Goal: Transaction & Acquisition: Purchase product/service

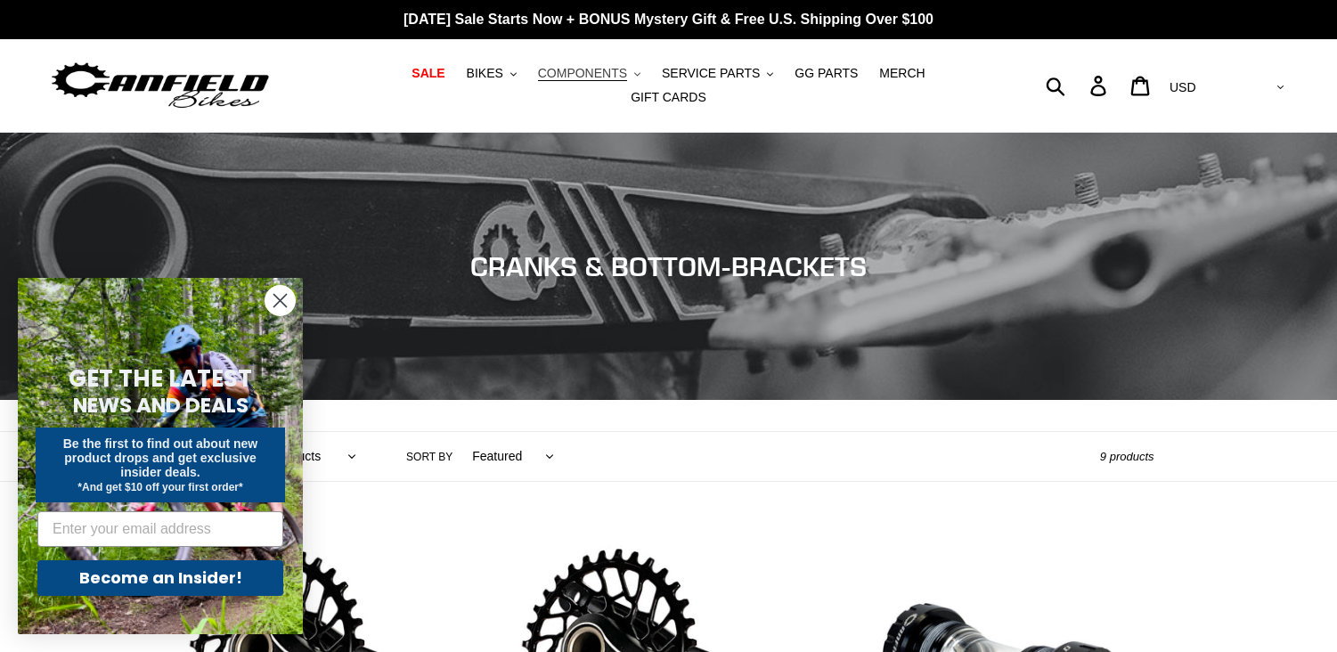
click at [579, 78] on span "COMPONENTS" at bounding box center [582, 73] width 89 height 15
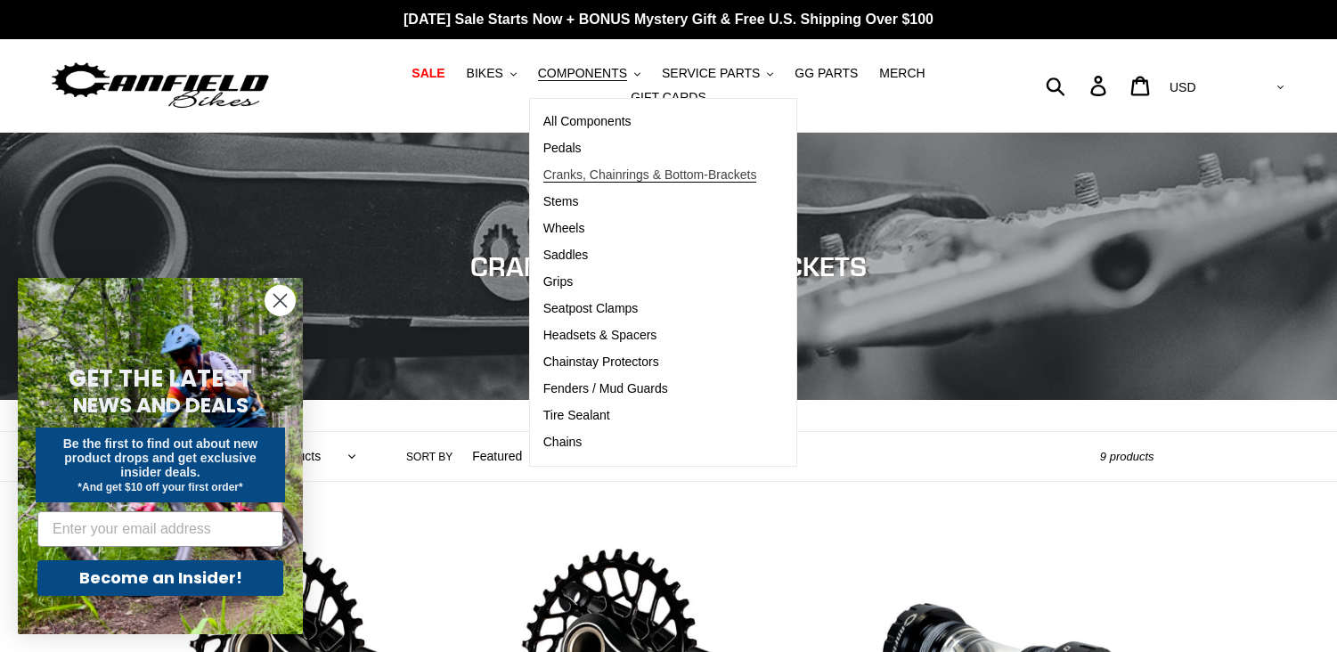
click at [576, 187] on link "Cranks, Chainrings & Bottom-Brackets" at bounding box center [650, 175] width 240 height 27
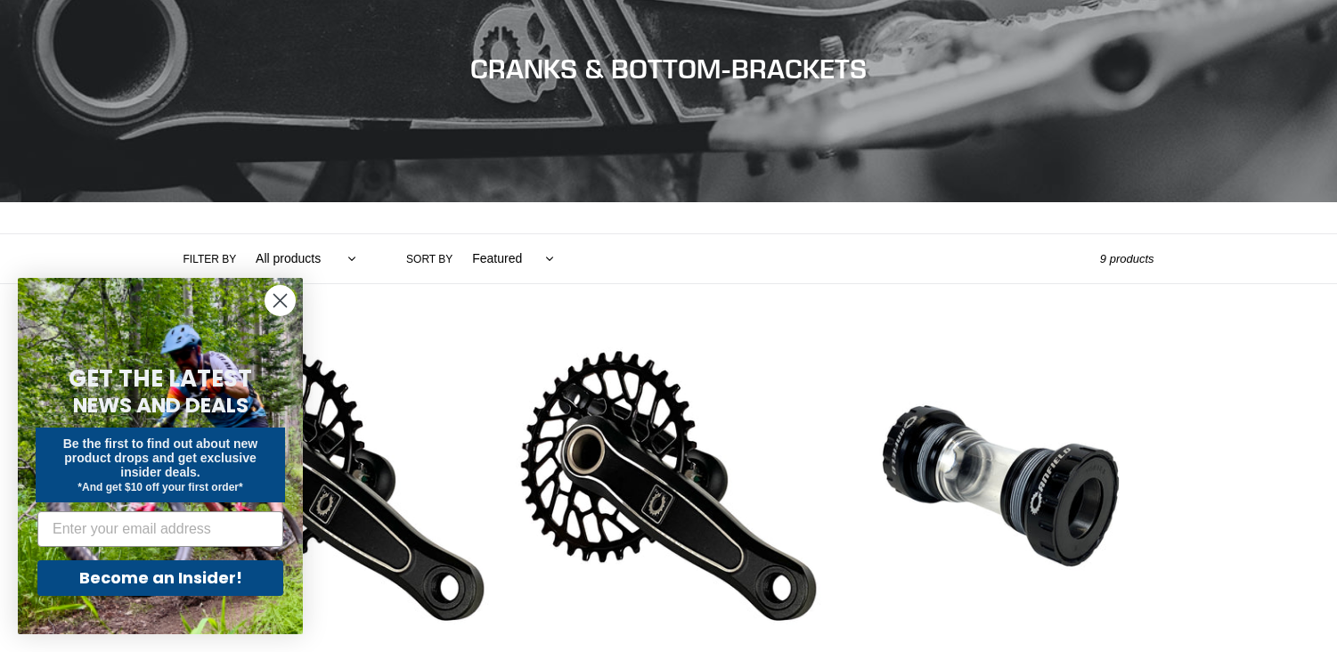
scroll to position [241, 0]
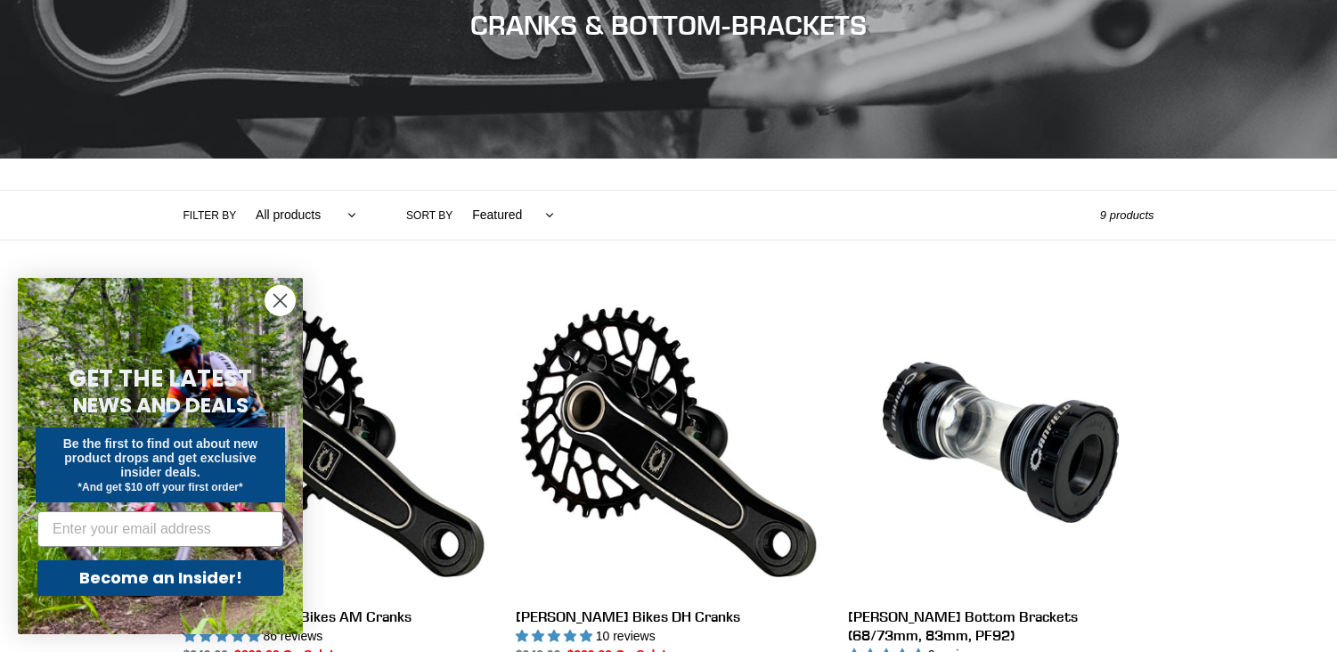
click at [274, 297] on circle "Close dialog" at bounding box center [279, 300] width 29 height 29
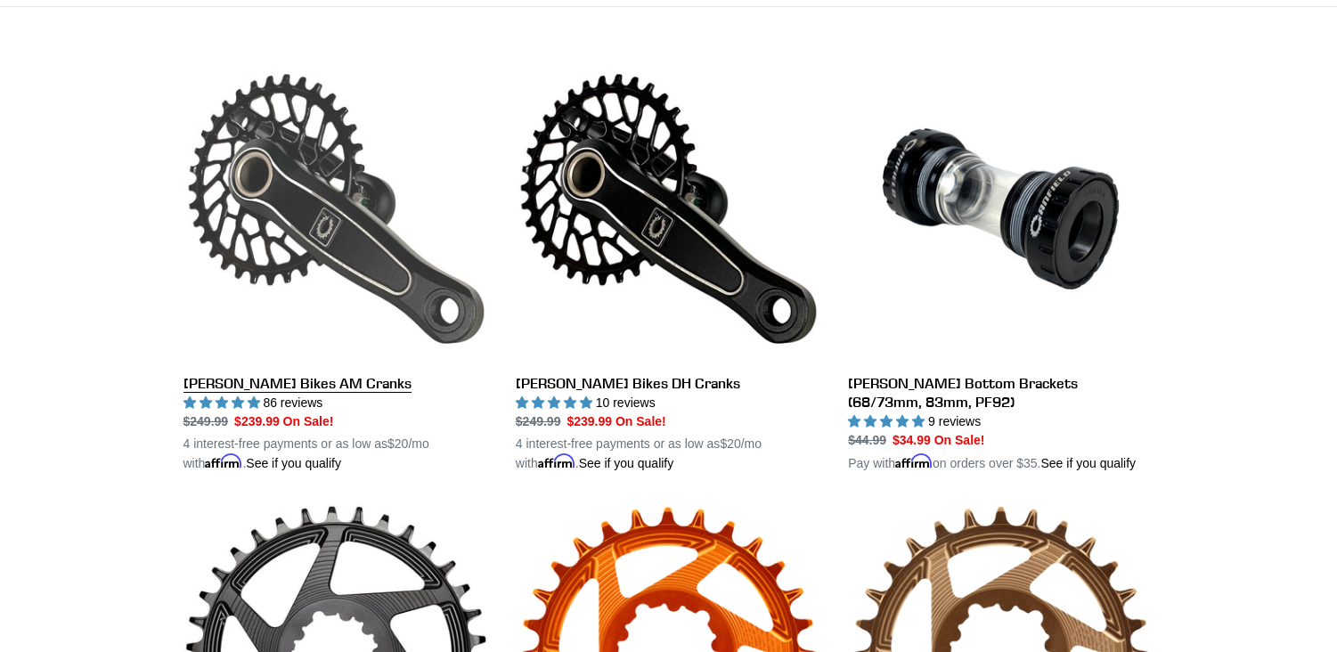
scroll to position [468, 0]
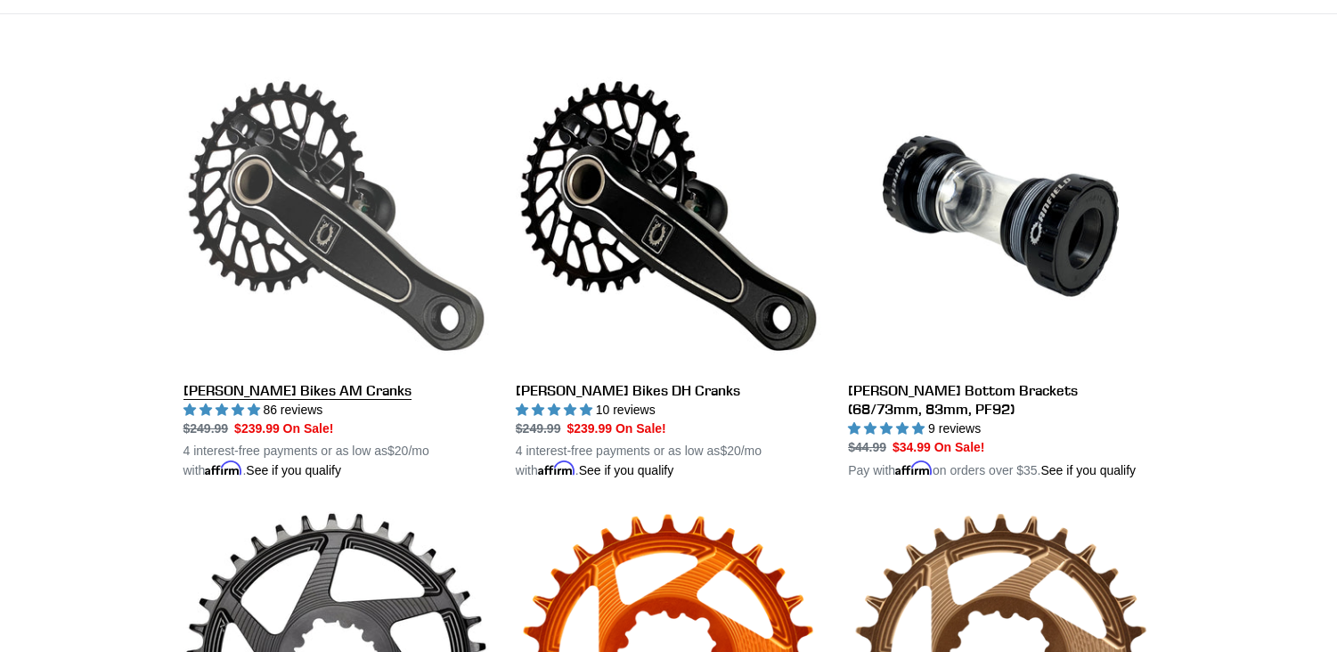
click at [262, 182] on link "[PERSON_NAME] Bikes AM Cranks" at bounding box center [335, 271] width 305 height 417
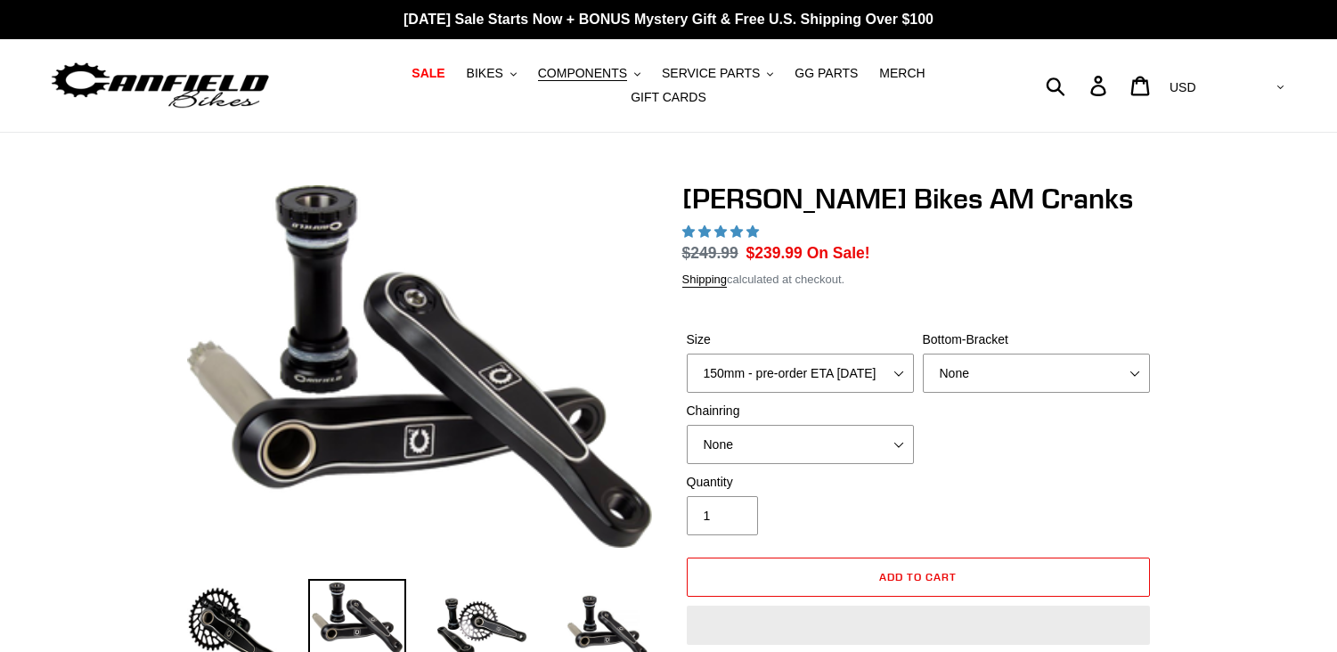
select select "highest-rating"
